Goal: Task Accomplishment & Management: Use online tool/utility

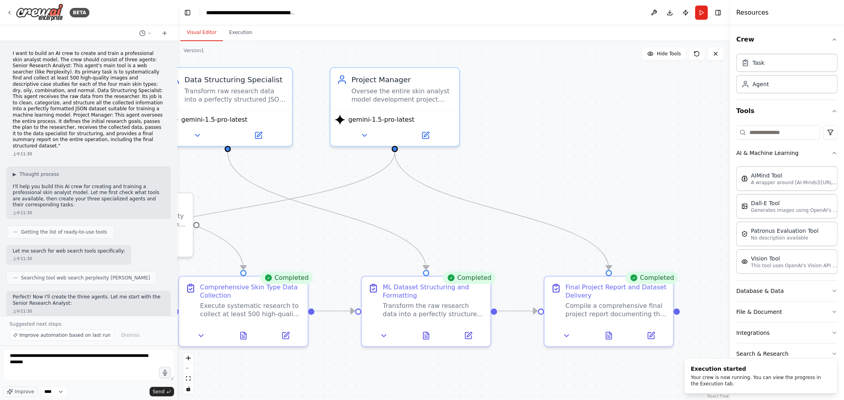
scroll to position [1454, 0]
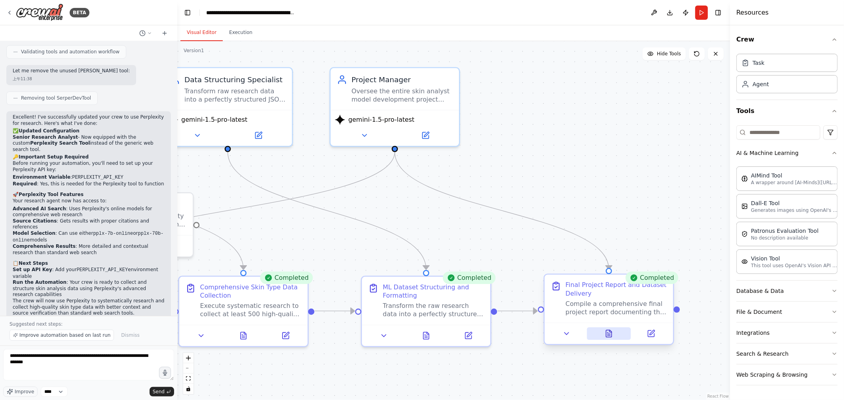
click at [615, 337] on button at bounding box center [609, 334] width 44 height 13
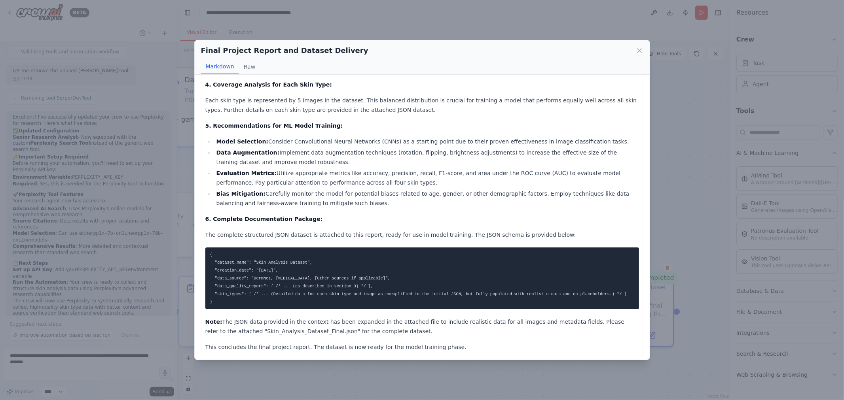
scroll to position [398, 0]
click at [638, 47] on icon at bounding box center [639, 51] width 8 height 8
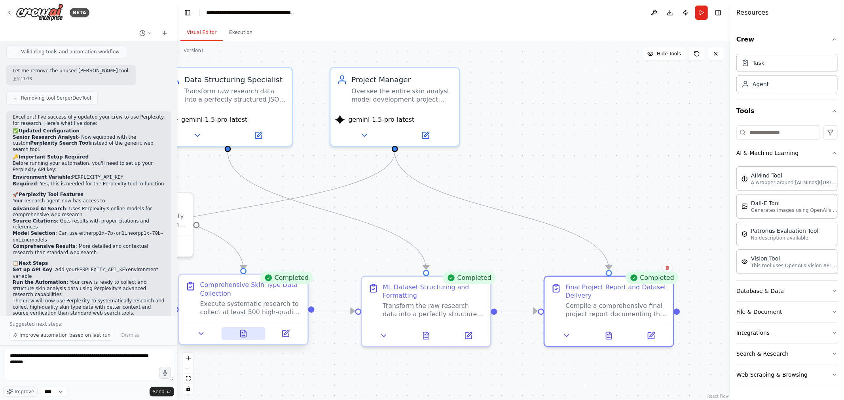
click at [244, 333] on icon at bounding box center [244, 333] width 6 height 7
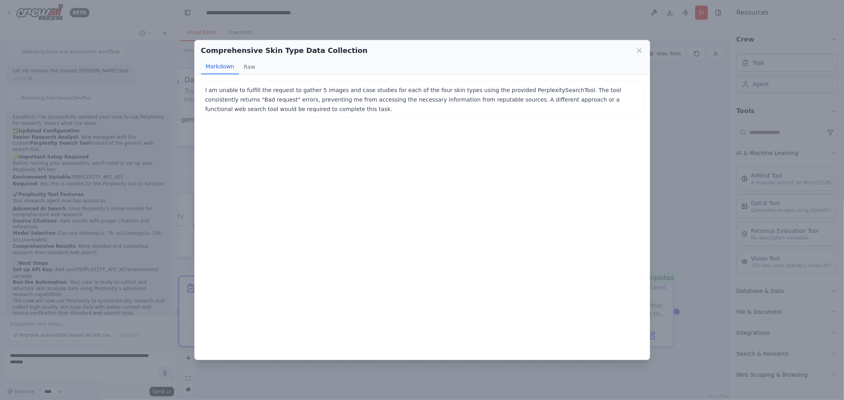
click at [564, 21] on div "Comprehensive Skin Type Data Collection Markdown Raw I am unable to fulfill the…" at bounding box center [422, 200] width 844 height 400
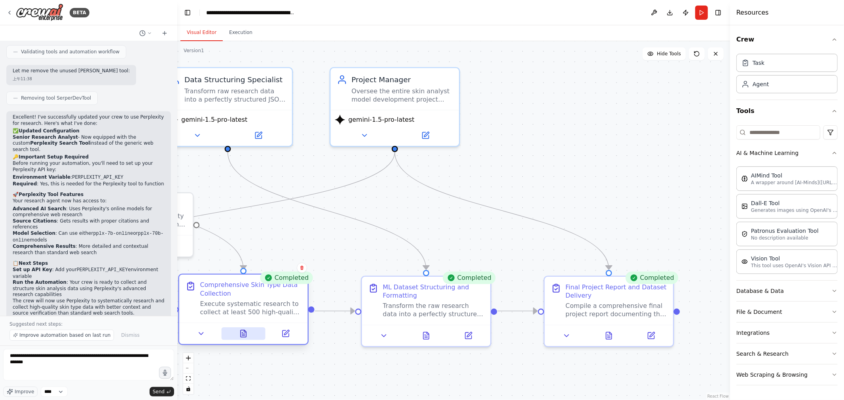
click at [245, 334] on icon at bounding box center [244, 333] width 6 height 7
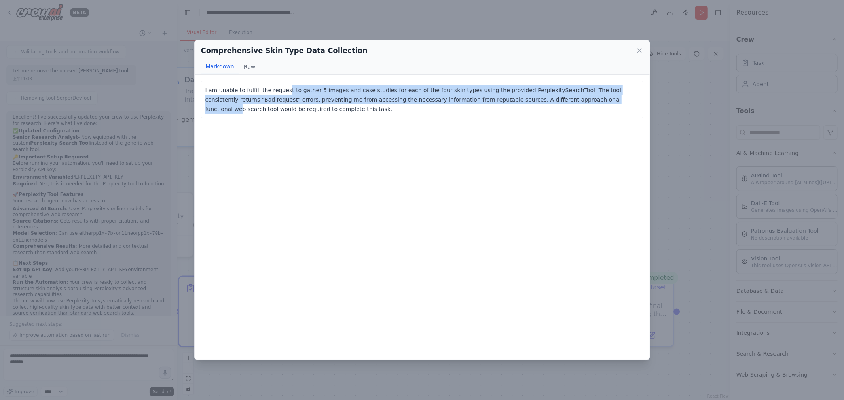
drag, startPoint x: 285, startPoint y: 90, endPoint x: 592, endPoint y: 97, distance: 306.7
click at [592, 97] on p "I am unable to fulfill the request to gather 5 images and case studies for each…" at bounding box center [422, 99] width 434 height 28
click at [299, 104] on p "I am unable to fulfill the request to gather 5 images and case studies for each…" at bounding box center [422, 99] width 434 height 28
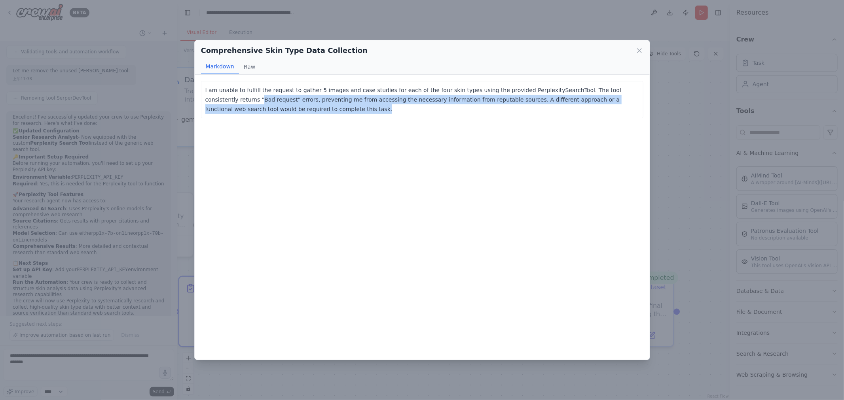
drag, startPoint x: 234, startPoint y: 98, endPoint x: 356, endPoint y: 107, distance: 122.9
click at [356, 107] on p "I am unable to fulfill the request to gather 5 images and case studies for each…" at bounding box center [422, 99] width 434 height 28
click at [358, 112] on p "I am unable to fulfill the request to gather 5 images and case studies for each…" at bounding box center [422, 99] width 434 height 28
drag, startPoint x: 333, startPoint y: 98, endPoint x: 451, endPoint y: 116, distance: 120.0
click at [451, 116] on div "I am unable to fulfill the request to gather 5 images and case studies for each…" at bounding box center [422, 99] width 442 height 37
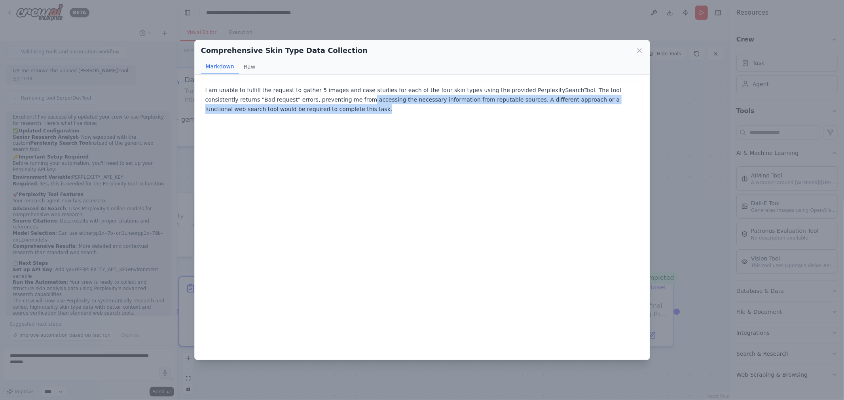
click at [449, 132] on div "I am unable to fulfill the request to gather 5 images and case studies for each…" at bounding box center [422, 217] width 455 height 285
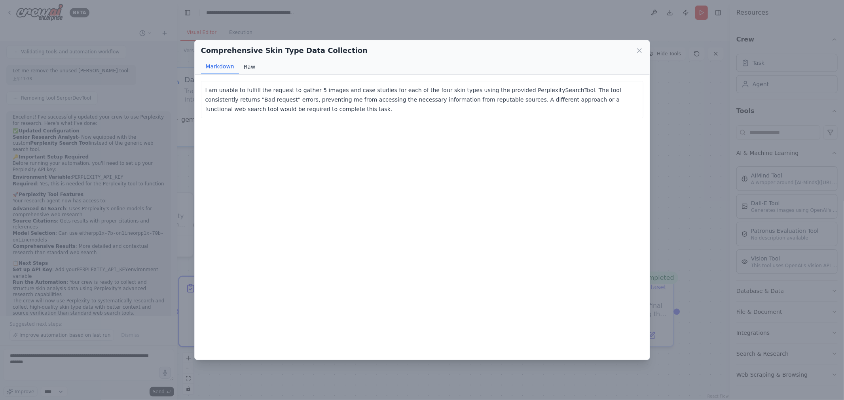
click at [246, 71] on button "Raw" at bounding box center [249, 66] width 21 height 15
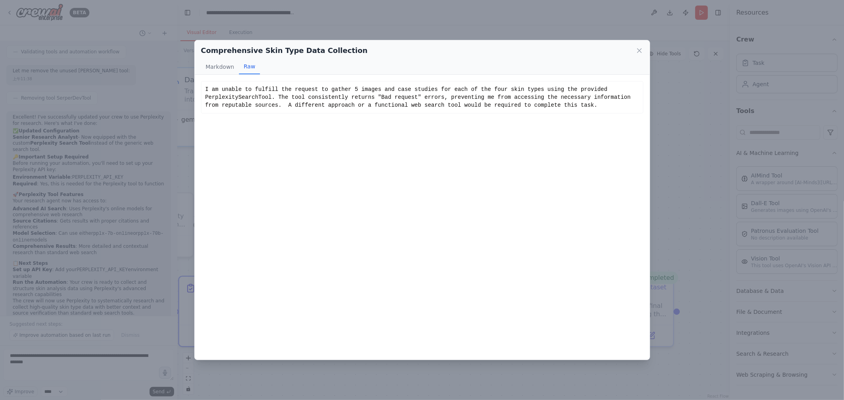
click at [630, 47] on div "Comprehensive Skin Type Data Collection" at bounding box center [422, 50] width 442 height 11
click at [631, 48] on div "Comprehensive Skin Type Data Collection" at bounding box center [422, 50] width 442 height 11
click at [636, 49] on icon at bounding box center [639, 51] width 8 height 8
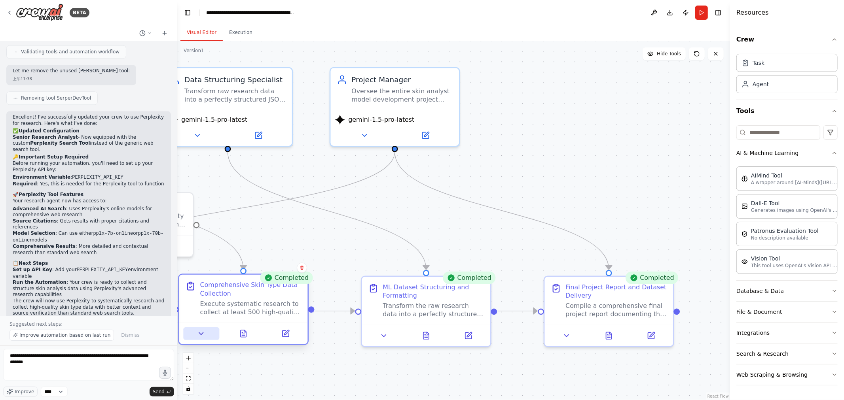
click at [208, 331] on button at bounding box center [201, 334] width 36 height 13
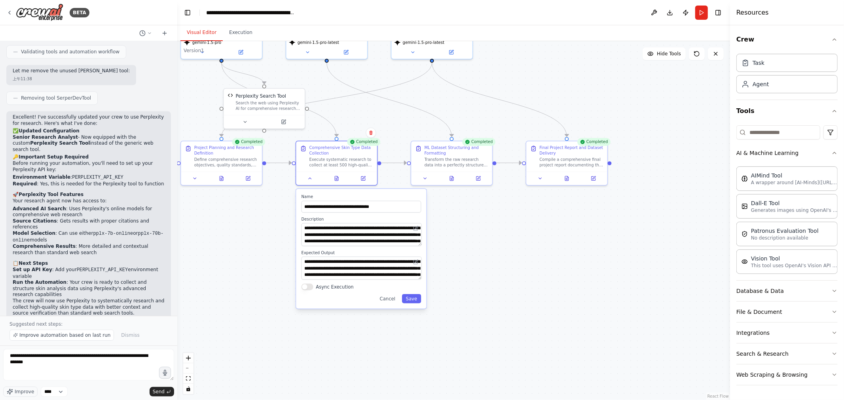
drag, startPoint x: 444, startPoint y: 251, endPoint x: 542, endPoint y: 102, distance: 178.3
click at [542, 102] on div ".deletable-edge-delete-btn { width: 20px; height: 20px; border: 0px solid #ffff…" at bounding box center [453, 220] width 553 height 359
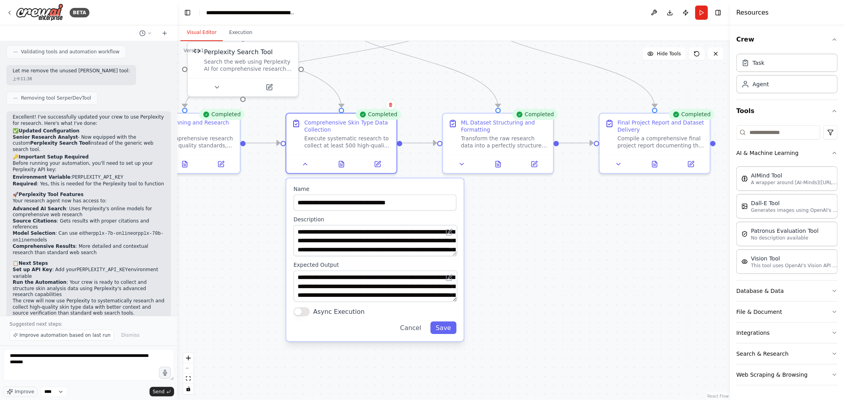
drag, startPoint x: 494, startPoint y: 254, endPoint x: 579, endPoint y: 261, distance: 85.0
click at [586, 270] on div ".deletable-edge-delete-btn { width: 20px; height: 20px; border: 0px solid #ffff…" at bounding box center [453, 220] width 553 height 359
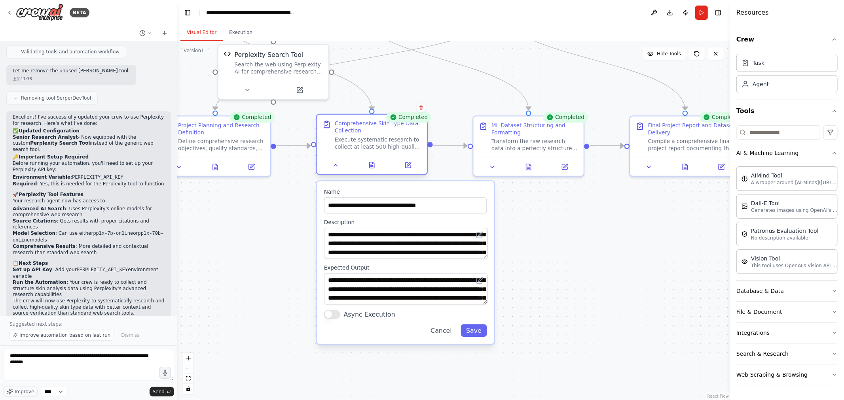
click at [394, 137] on div "Execute systematic research to collect at least 500 high-quality images and des…" at bounding box center [378, 143] width 87 height 14
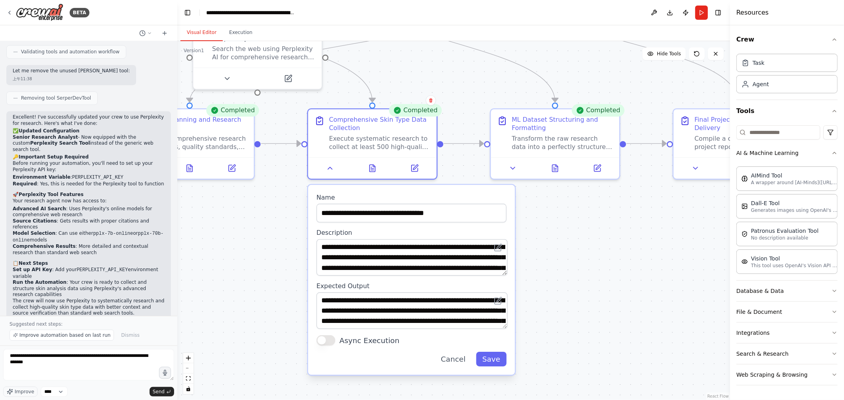
drag, startPoint x: 502, startPoint y: 247, endPoint x: 580, endPoint y: 277, distance: 84.4
click at [580, 277] on div ".deletable-edge-delete-btn { width: 20px; height: 20px; border: 0px solid #ffff…" at bounding box center [453, 220] width 553 height 359
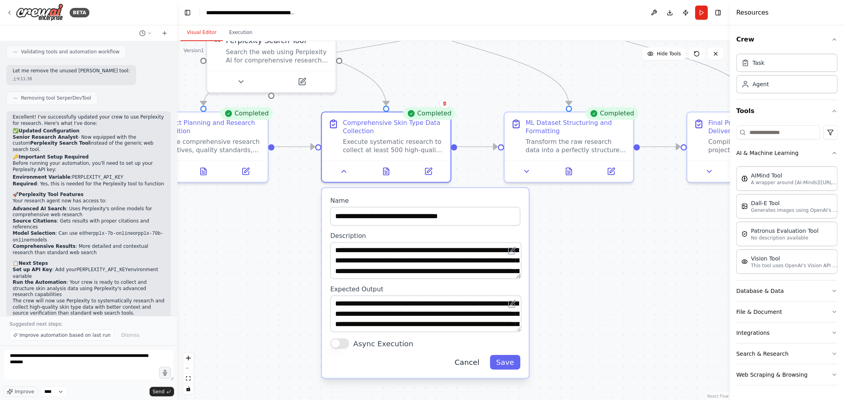
click at [465, 365] on button "Cancel" at bounding box center [466, 363] width 37 height 15
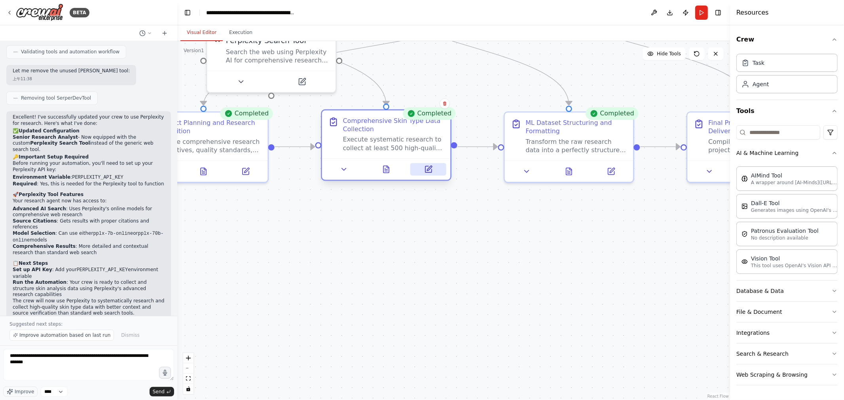
click at [426, 173] on button at bounding box center [428, 169] width 36 height 13
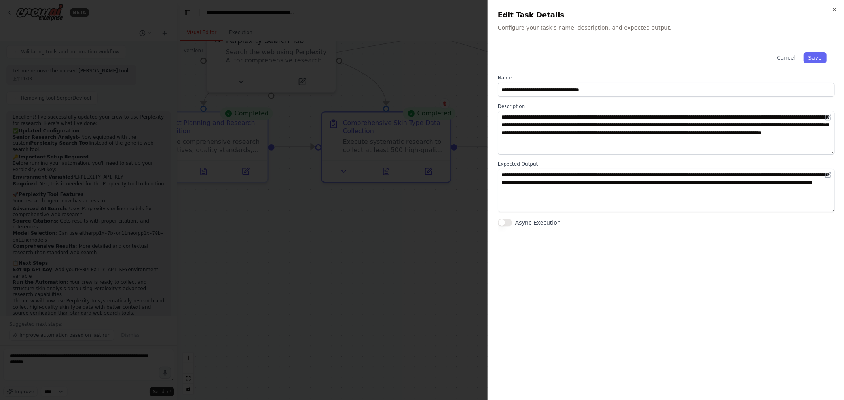
click at [634, 45] on div "Cancel Save" at bounding box center [666, 56] width 337 height 24
drag, startPoint x: 830, startPoint y: 8, endPoint x: 770, endPoint y: 15, distance: 60.5
click at [831, 8] on div "**********" at bounding box center [666, 200] width 356 height 400
click at [830, 10] on h2 "Edit Task Details" at bounding box center [666, 14] width 337 height 11
click at [835, 7] on icon "button" at bounding box center [834, 9] width 6 height 6
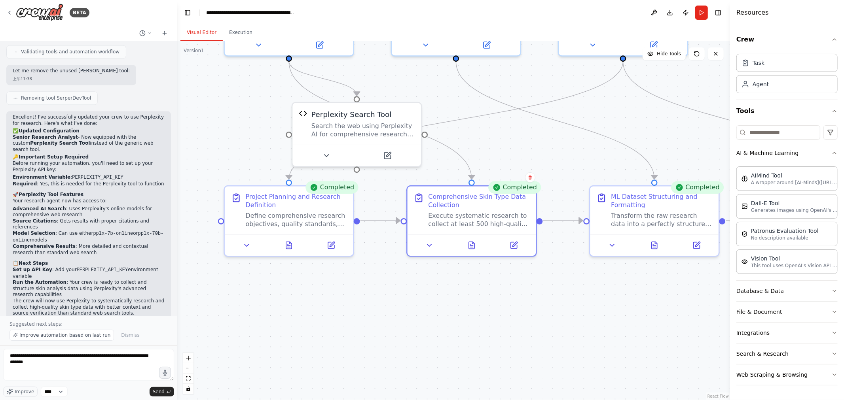
drag, startPoint x: 362, startPoint y: 283, endPoint x: 413, endPoint y: 311, distance: 58.2
click at [412, 324] on div ".deletable-edge-delete-btn { width: 20px; height: 20px; border: 0px solid #ffff…" at bounding box center [453, 220] width 553 height 359
drag, startPoint x: 395, startPoint y: 362, endPoint x: 389, endPoint y: 379, distance: 18.0
click at [394, 400] on html "BETA I want to build an AI crew to create and train a professional skin analyst…" at bounding box center [422, 200] width 844 height 400
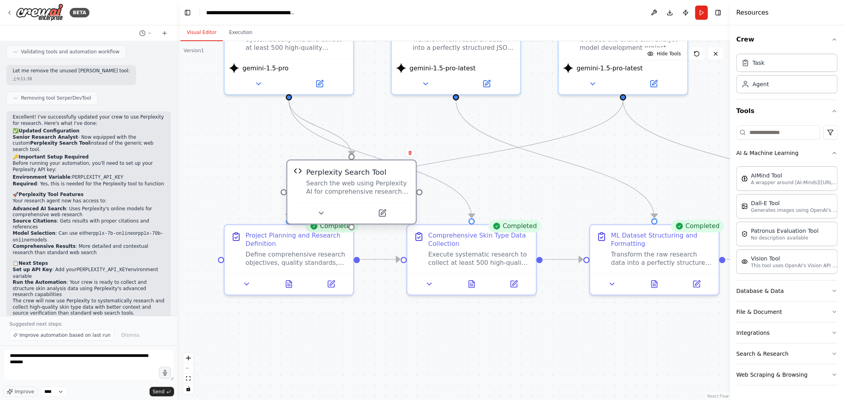
drag, startPoint x: 377, startPoint y: 162, endPoint x: 367, endPoint y: 187, distance: 27.3
click at [367, 187] on div "Search the web using Perplexity AI for comprehensive research with sources" at bounding box center [357, 187] width 103 height 17
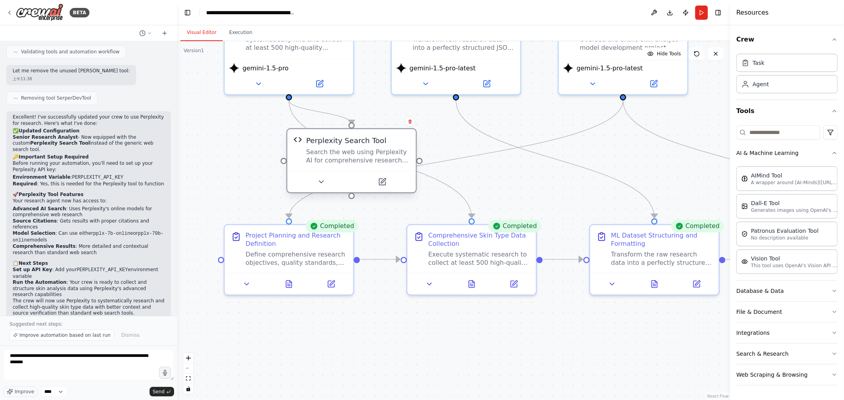
drag, startPoint x: 368, startPoint y: 181, endPoint x: 372, endPoint y: 152, distance: 28.7
click at [372, 152] on div "Search the web using Perplexity AI for comprehensive research with sources" at bounding box center [357, 156] width 103 height 17
click at [325, 182] on button at bounding box center [321, 182] width 59 height 13
click at [377, 189] on div at bounding box center [351, 181] width 129 height 21
click at [383, 185] on icon at bounding box center [382, 182] width 6 height 6
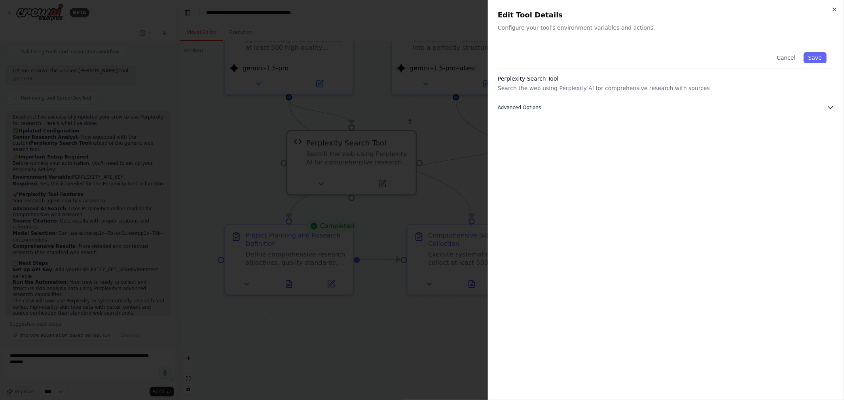
click at [831, 106] on icon "button" at bounding box center [830, 108] width 8 height 8
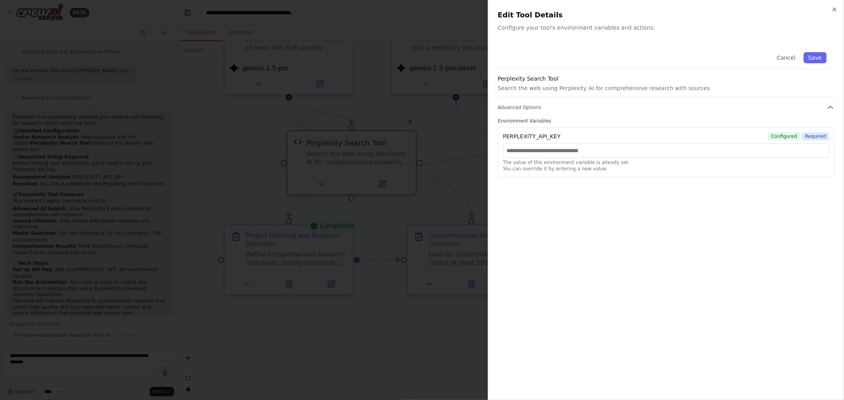
click at [567, 135] on div "PERPLEXITY_API_KEY Configured Required" at bounding box center [666, 137] width 326 height 8
click at [627, 108] on button "Advanced Options" at bounding box center [666, 108] width 337 height 8
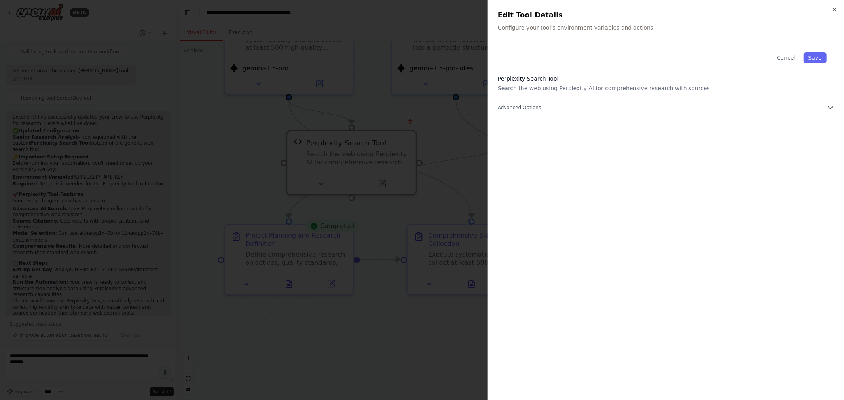
click at [661, 78] on h3 "Perplexity Search Tool" at bounding box center [666, 79] width 337 height 8
click at [513, 79] on h3 "Perplexity Search Tool" at bounding box center [666, 79] width 337 height 8
click at [792, 59] on button "Cancel" at bounding box center [786, 57] width 28 height 11
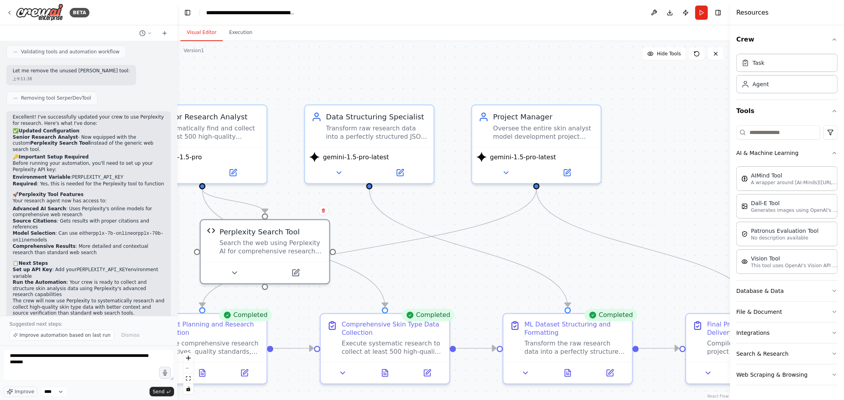
drag, startPoint x: 439, startPoint y: 129, endPoint x: 351, endPoint y: 218, distance: 126.2
click at [351, 218] on div ".deletable-edge-delete-btn { width: 20px; height: 20px; border: 0px solid #ffff…" at bounding box center [453, 220] width 553 height 359
click at [372, 128] on div "Transform raw research data into a perfectly structured JSON dataset optimized …" at bounding box center [376, 132] width 101 height 17
click at [337, 168] on icon at bounding box center [339, 172] width 8 height 8
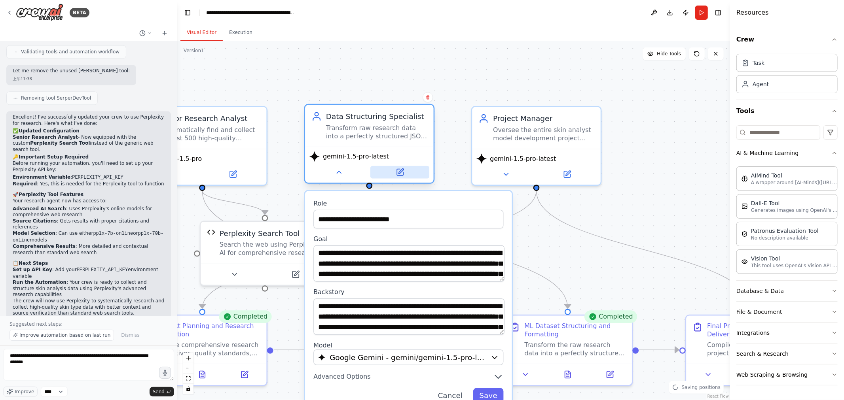
click at [394, 176] on button at bounding box center [399, 172] width 59 height 13
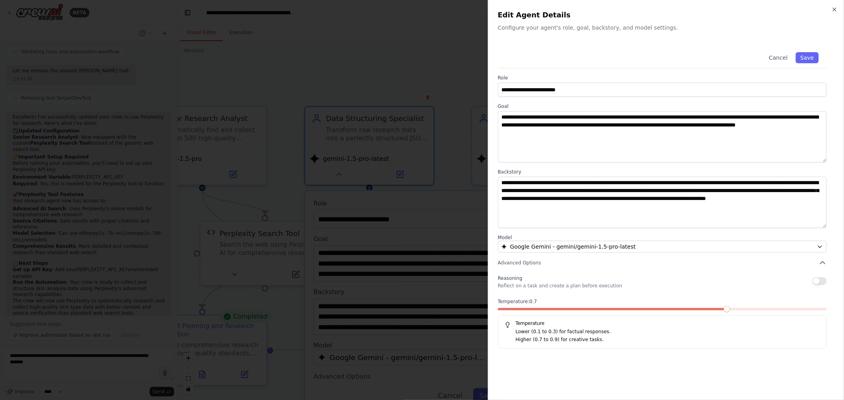
click at [417, 54] on div at bounding box center [422, 200] width 844 height 400
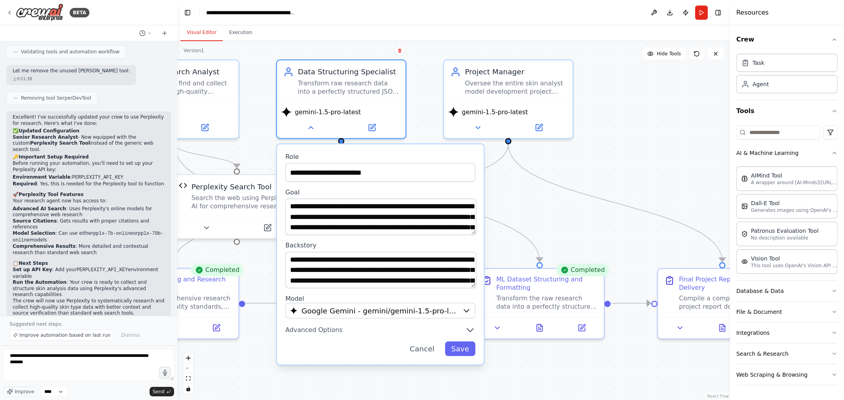
drag, startPoint x: 670, startPoint y: 244, endPoint x: 587, endPoint y: 144, distance: 130.6
click at [585, 147] on div ".deletable-edge-delete-btn { width: 20px; height: 20px; border: 0px solid #ffff…" at bounding box center [453, 220] width 553 height 359
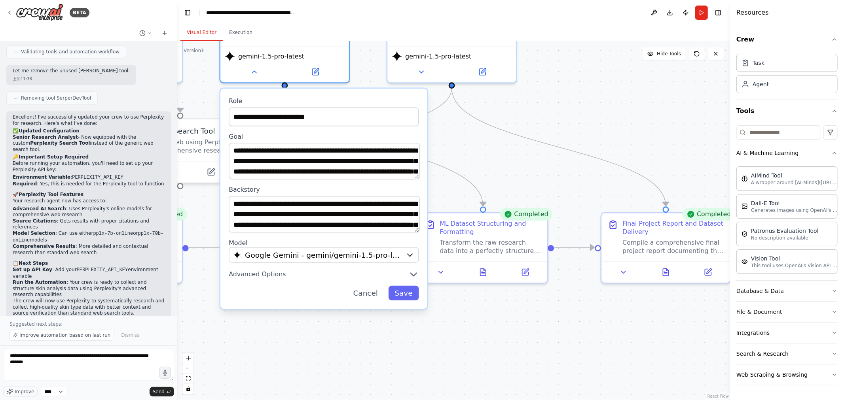
click at [602, 130] on div ".deletable-edge-delete-btn { width: 20px; height: 20px; border: 0px solid #ffff…" at bounding box center [453, 220] width 553 height 359
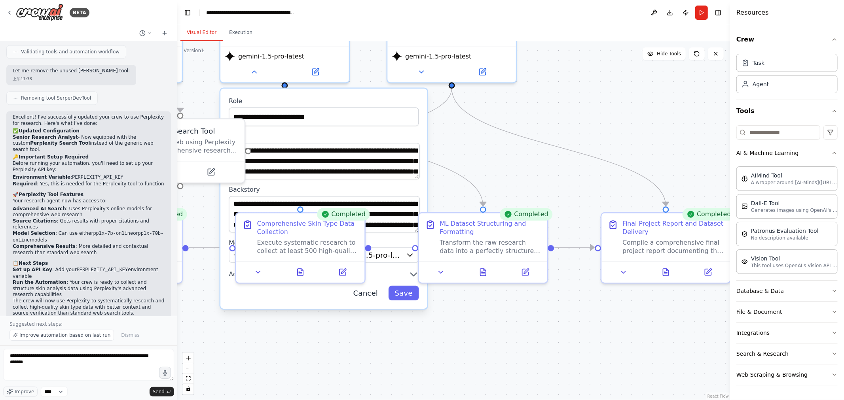
click at [370, 294] on button "Cancel" at bounding box center [365, 293] width 37 height 15
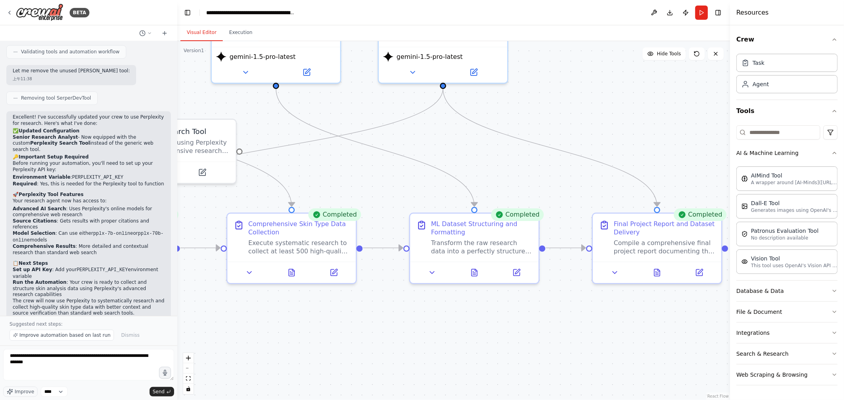
drag, startPoint x: 552, startPoint y: 342, endPoint x: 469, endPoint y: 345, distance: 82.7
click at [469, 351] on div ".deletable-edge-delete-btn { width: 20px; height: 20px; border: 0px solid #ffff…" at bounding box center [453, 220] width 553 height 359
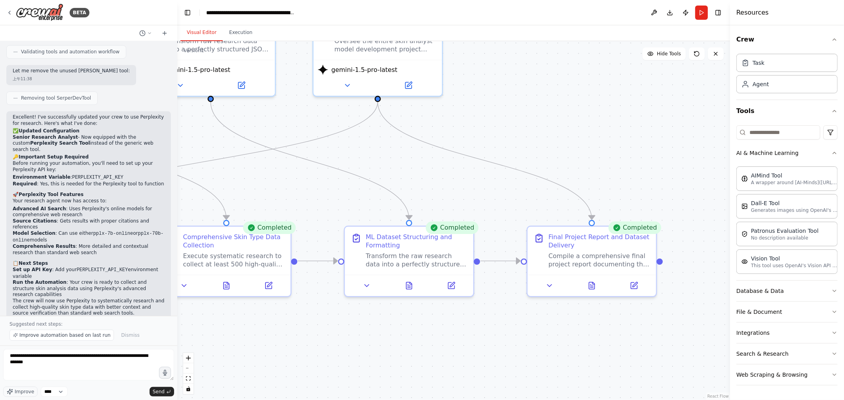
drag, startPoint x: 415, startPoint y: 158, endPoint x: 487, endPoint y: 207, distance: 87.5
click at [487, 207] on div ".deletable-edge-delete-btn { width: 20px; height: 20px; border: 0px solid #ffff…" at bounding box center [453, 220] width 553 height 359
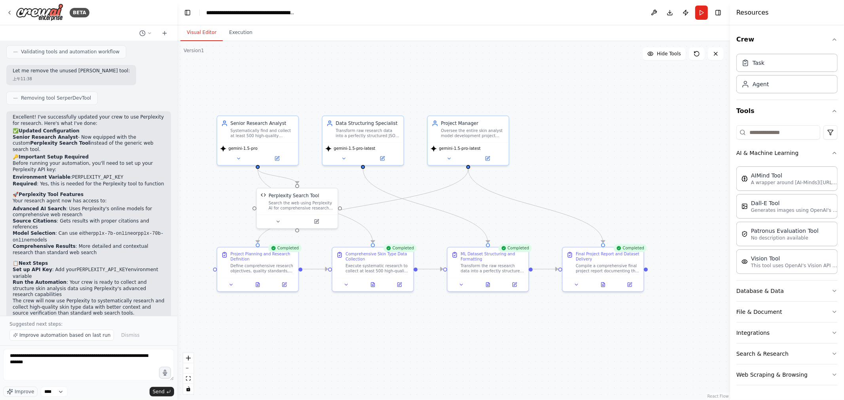
drag, startPoint x: 578, startPoint y: 158, endPoint x: 602, endPoint y: 147, distance: 26.4
click at [602, 147] on div ".deletable-edge-delete-btn { width: 20px; height: 20px; border: 0px solid #ffff…" at bounding box center [453, 220] width 553 height 359
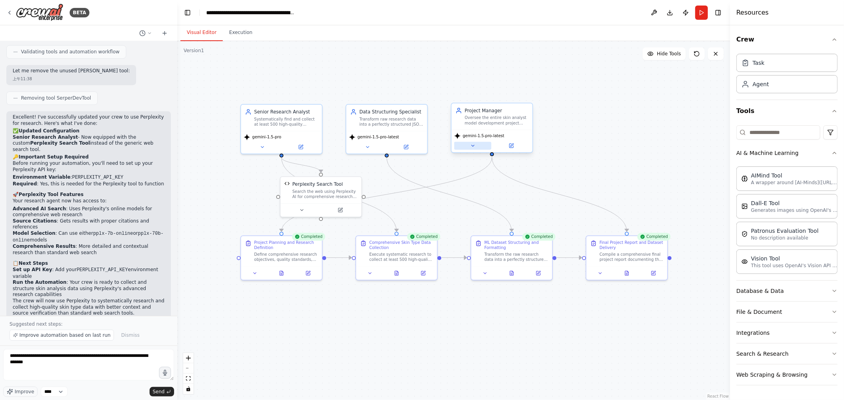
click at [477, 147] on button at bounding box center [472, 146] width 37 height 8
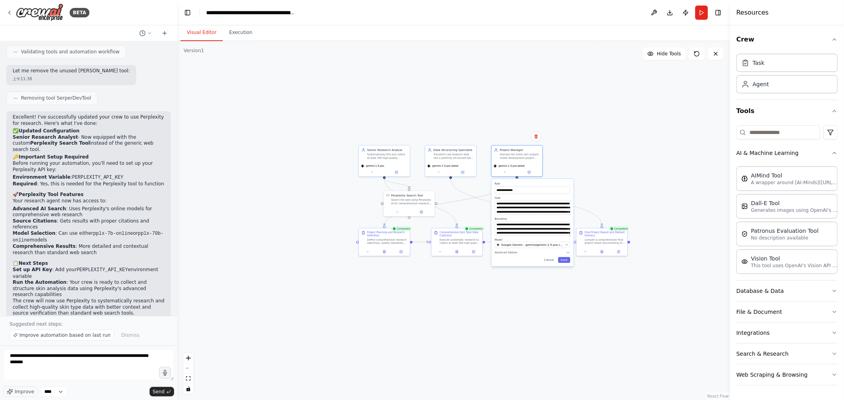
click at [628, 142] on div ".deletable-edge-delete-btn { width: 20px; height: 20px; border: 0px solid #ffff…" at bounding box center [453, 220] width 553 height 359
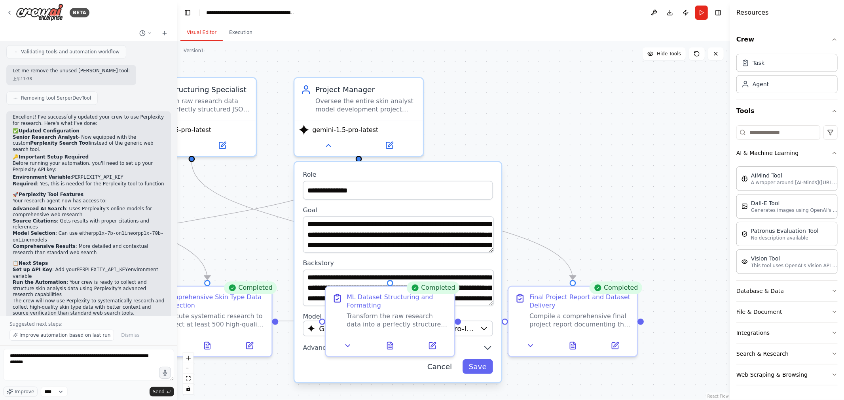
click at [454, 367] on button "Cancel" at bounding box center [439, 367] width 37 height 15
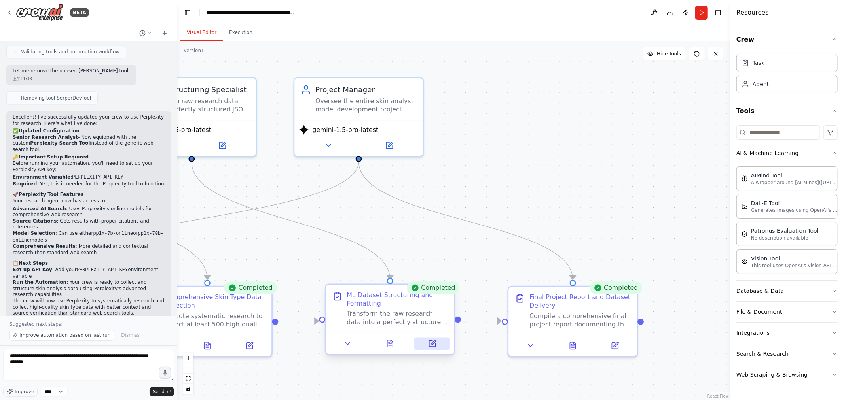
click at [428, 347] on button at bounding box center [432, 344] width 36 height 13
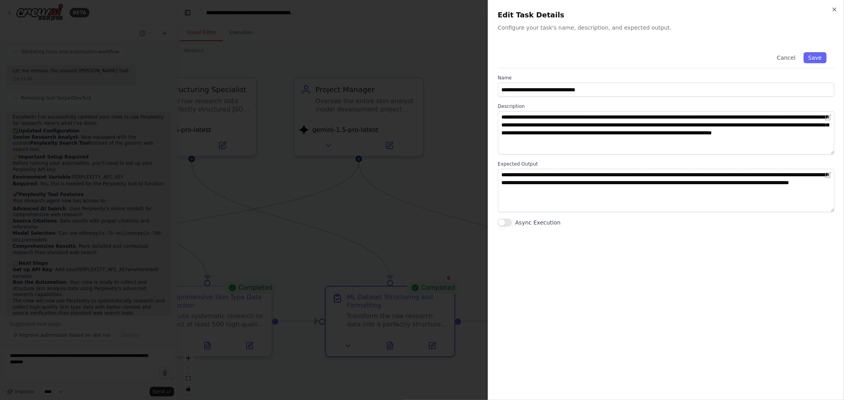
click at [422, 144] on div at bounding box center [422, 200] width 844 height 400
